Goal: Task Accomplishment & Management: Use online tool/utility

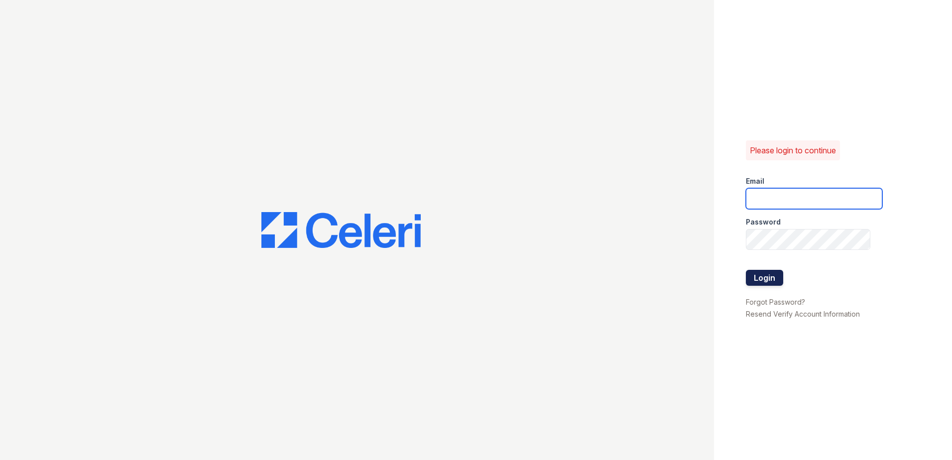
type input "[EMAIL_ADDRESS][DOMAIN_NAME]"
click at [766, 284] on button "Login" at bounding box center [764, 278] width 37 height 16
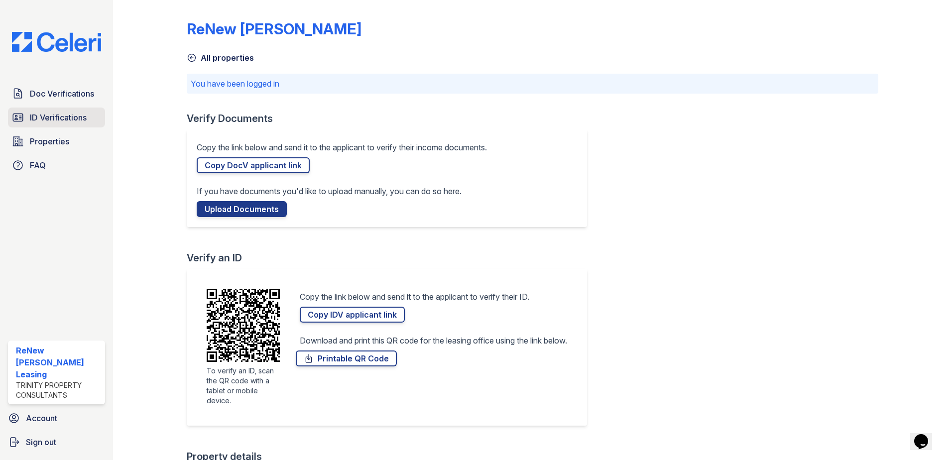
click at [26, 118] on link "ID Verifications" at bounding box center [56, 118] width 97 height 20
